Goal: Information Seeking & Learning: Learn about a topic

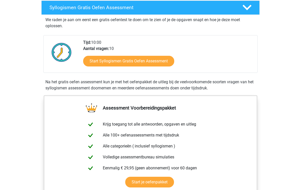
scroll to position [82, 0]
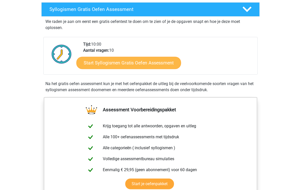
click at [95, 62] on link "Start Syllogismen Gratis Oefen Assessment" at bounding box center [128, 63] width 105 height 12
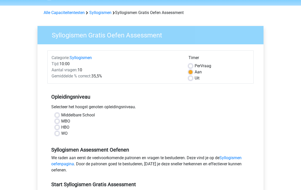
scroll to position [16, 0]
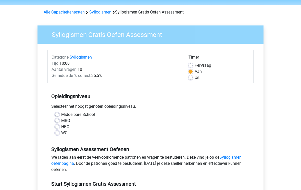
click at [61, 132] on label "WO" at bounding box center [64, 133] width 6 height 6
click at [58, 132] on input "WO" at bounding box center [57, 132] width 4 height 5
radio input "true"
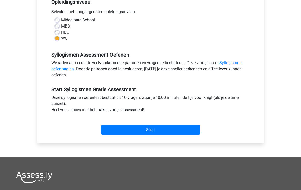
scroll to position [111, 0]
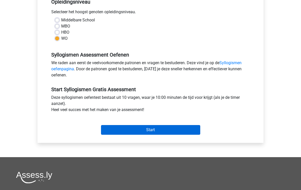
click at [119, 128] on input "Start" at bounding box center [150, 130] width 99 height 10
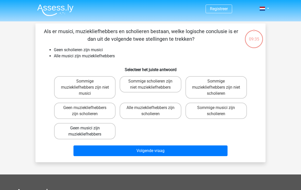
click at [80, 129] on label "Geen musici zijn muziekliefhebbers" at bounding box center [84, 131] width 61 height 16
click at [85, 129] on input "Geen musici zijn muziekliefhebbers" at bounding box center [86, 129] width 3 height 3
radio input "true"
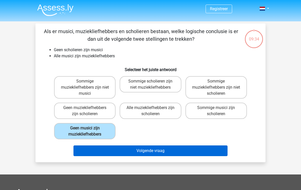
click at [119, 151] on button "Volgende vraag" at bounding box center [150, 151] width 154 height 11
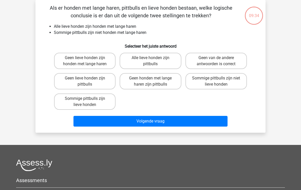
scroll to position [23, 0]
click at [71, 103] on label "Sommige pittbulls zijn lieve honden" at bounding box center [84, 102] width 61 height 16
click at [85, 102] on input "Sommige pittbulls zijn lieve honden" at bounding box center [86, 100] width 3 height 3
radio input "true"
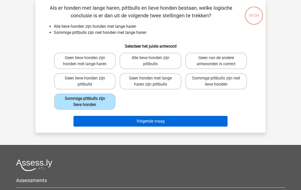
click at [108, 121] on button "Volgende vraag" at bounding box center [150, 121] width 154 height 11
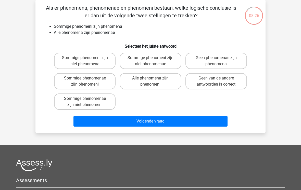
click at [87, 79] on input "Sommige phenomenae zijn phenomeni" at bounding box center [86, 79] width 3 height 3
radio input "true"
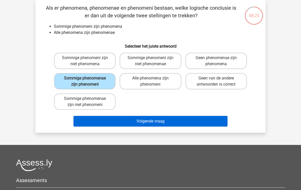
click at [135, 123] on button "Volgende vraag" at bounding box center [150, 121] width 154 height 11
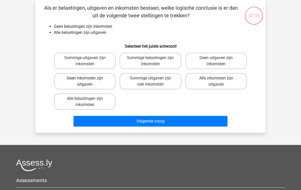
click at [82, 82] on label "Geen inkomsten zijn uitgaven" at bounding box center [84, 81] width 61 height 16
click at [85, 82] on input "Geen inkomsten zijn uitgaven" at bounding box center [86, 79] width 3 height 3
radio input "true"
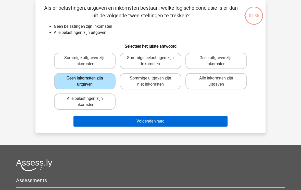
click at [129, 121] on button "Volgende vraag" at bounding box center [150, 121] width 154 height 11
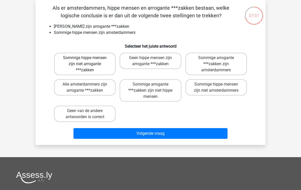
click at [68, 61] on label "Sommige hippe mensen zijn niet arrogante ***zakken" at bounding box center [84, 64] width 61 height 22
click at [85, 61] on input "Sommige hippe mensen zijn niet arrogante ***zakken" at bounding box center [86, 59] width 3 height 3
radio input "true"
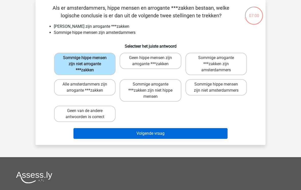
click at [125, 132] on button "Volgende vraag" at bounding box center [150, 133] width 154 height 11
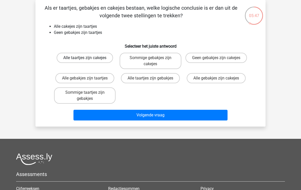
click at [80, 61] on label "Alle taartjes zijn cakejes" at bounding box center [85, 58] width 56 height 10
click at [85, 61] on input "Alle taartjes zijn cakejes" at bounding box center [86, 59] width 3 height 3
radio input "true"
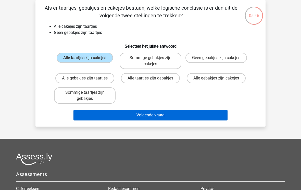
click at [135, 118] on button "Volgende vraag" at bounding box center [150, 115] width 154 height 11
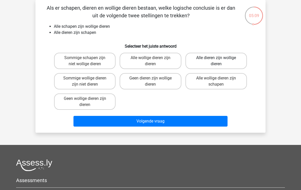
click at [209, 59] on label "Alle dieren zijn wollige dieren" at bounding box center [215, 61] width 61 height 16
click at [216, 59] on input "Alle dieren zijn wollige dieren" at bounding box center [217, 59] width 3 height 3
radio input "true"
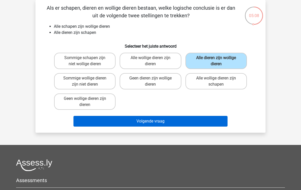
click at [144, 121] on button "Volgende vraag" at bounding box center [150, 121] width 154 height 11
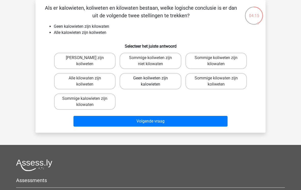
click at [134, 81] on label "Geen koliweten zijn kalowieten" at bounding box center [150, 81] width 61 height 16
click at [150, 81] on input "Geen koliweten zijn kalowieten" at bounding box center [151, 79] width 3 height 3
radio input "true"
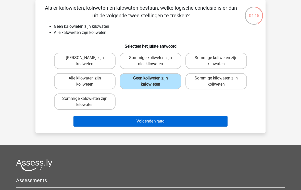
click at [140, 119] on button "Volgende vraag" at bounding box center [150, 121] width 154 height 11
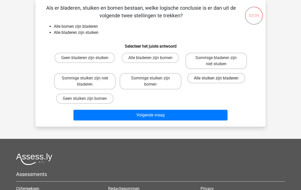
click at [197, 79] on label "Alle stuiken zijn bladeren" at bounding box center [216, 78] width 58 height 10
click at [216, 79] on input "Alle stuiken zijn bladeren" at bounding box center [217, 79] width 3 height 3
radio input "true"
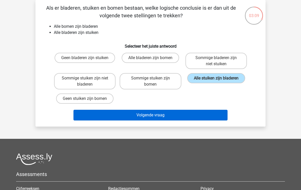
click at [131, 116] on button "Volgende vraag" at bounding box center [150, 115] width 154 height 11
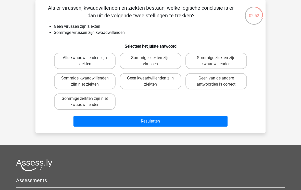
click at [72, 60] on label "Alle kwaadwillenden zijn ziekten" at bounding box center [84, 61] width 61 height 16
click at [85, 60] on input "Alle kwaadwillenden zijn ziekten" at bounding box center [86, 59] width 3 height 3
radio input "true"
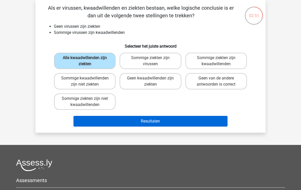
click at [126, 122] on button "Resultaten" at bounding box center [150, 121] width 154 height 11
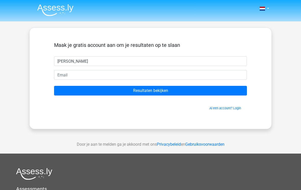
type input "[PERSON_NAME]"
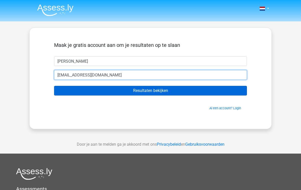
type input "[EMAIL_ADDRESS][DOMAIN_NAME]"
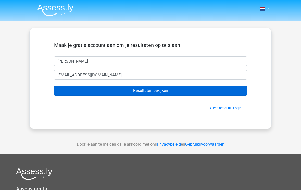
click at [128, 89] on input "Resultaten bekijken" at bounding box center [150, 91] width 193 height 10
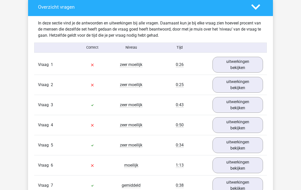
scroll to position [383, 0]
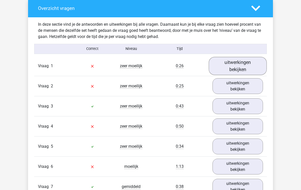
click at [234, 64] on link "uitwerkingen bekijken" at bounding box center [237, 66] width 58 height 18
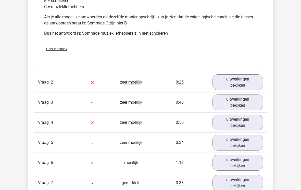
scroll to position [600, 0]
click at [240, 126] on link "uitwerkingen bekijken" at bounding box center [237, 122] width 58 height 18
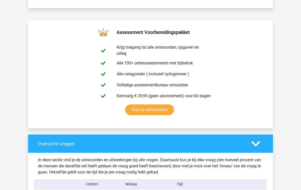
scroll to position [231, 0]
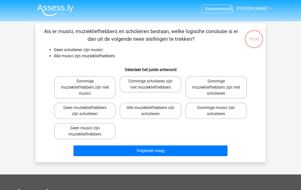
scroll to position [23, 0]
